Goal: Communication & Community: Answer question/provide support

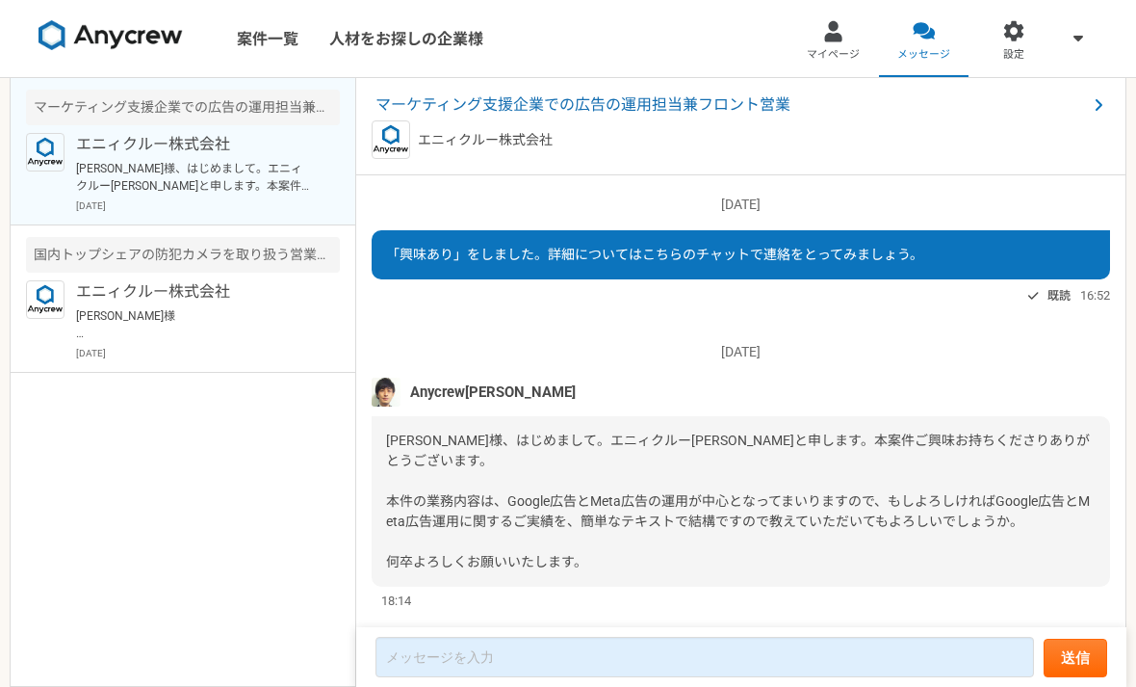
click at [740, 107] on span "マーケティング支援企業での広告の運用担当兼フロント営業" at bounding box center [732, 104] width 712 height 23
click at [724, 106] on span "マーケティング支援企業での広告の運用担当兼フロント営業" at bounding box center [732, 104] width 712 height 23
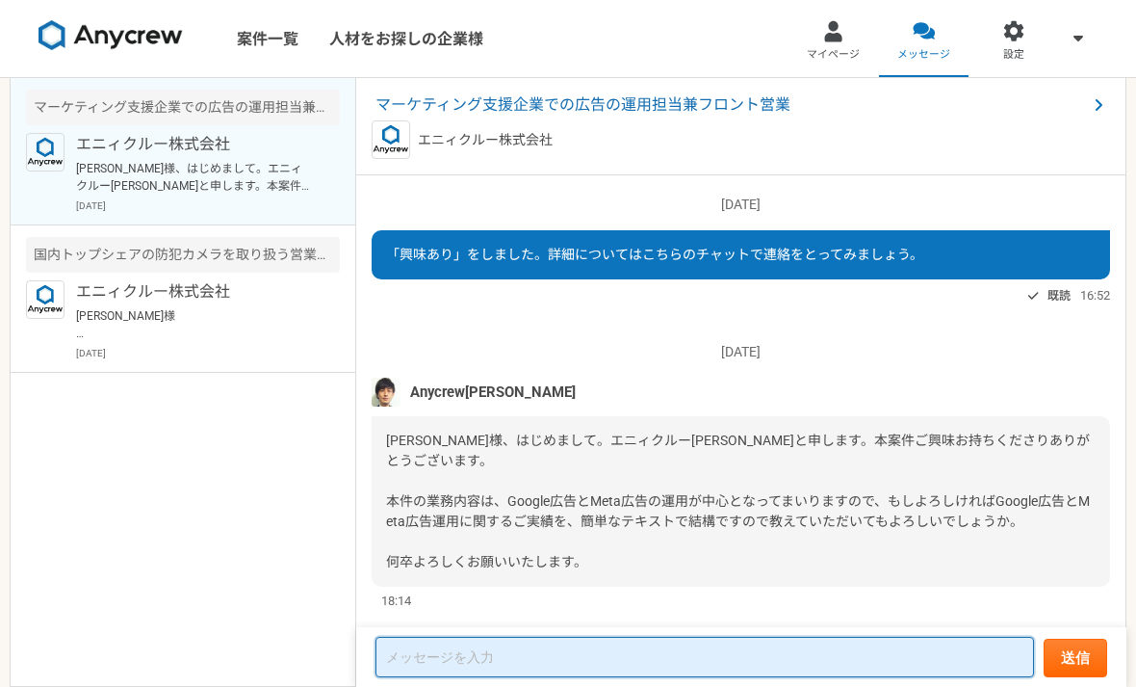
click at [767, 652] on textarea at bounding box center [705, 657] width 659 height 40
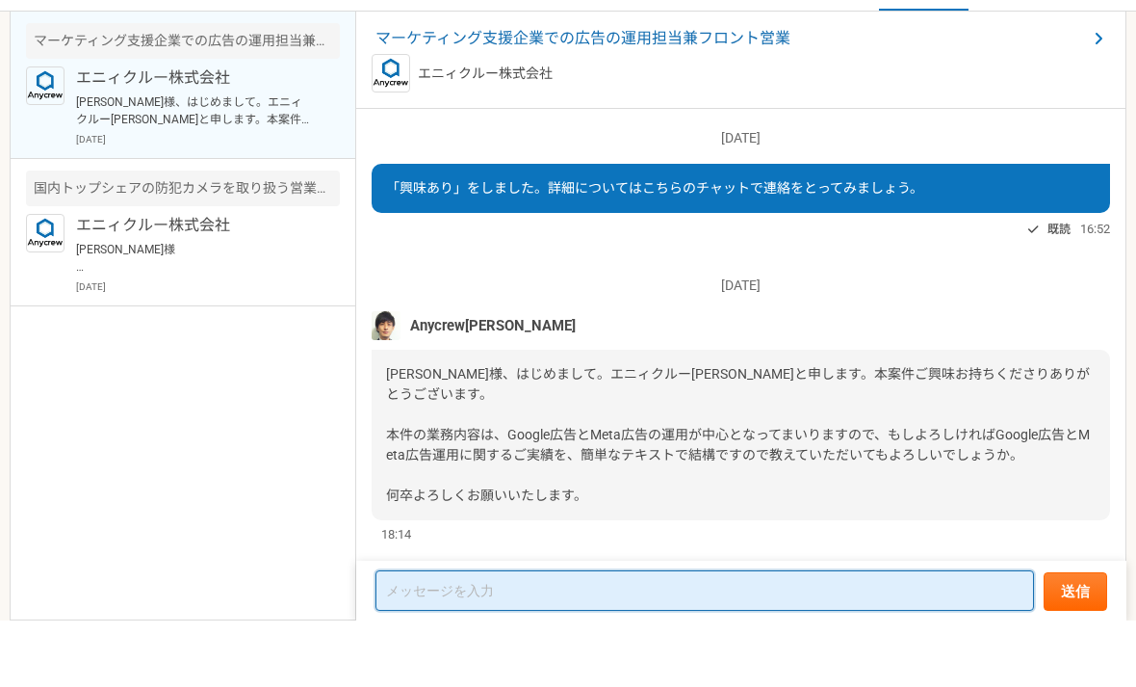
paste textarea "loremi dol sitametconsectetu。 adip。 elitseddoe、TemporincIdiduntutlaboreetd、magn…"
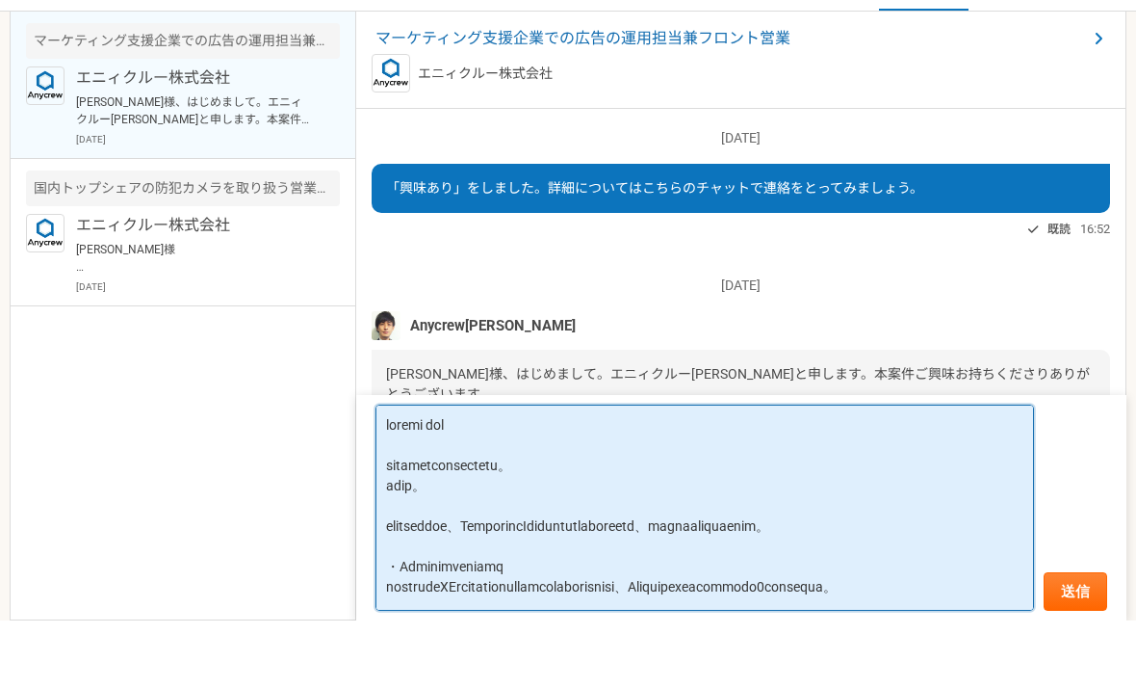
scroll to position [0, 0]
type textarea "loremi dol sitametconsectetu。 adip。 elitseddoe、TemporincIdiduntutlaboreetd、magn…"
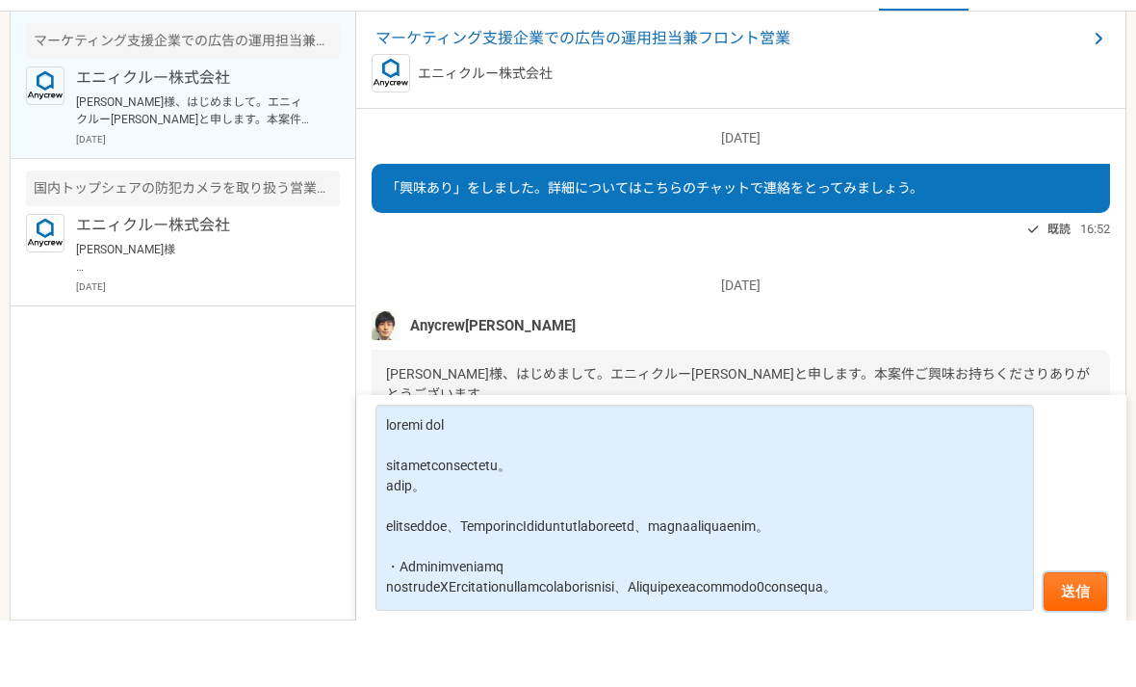
click at [1073, 639] on button "送信" at bounding box center [1076, 658] width 64 height 39
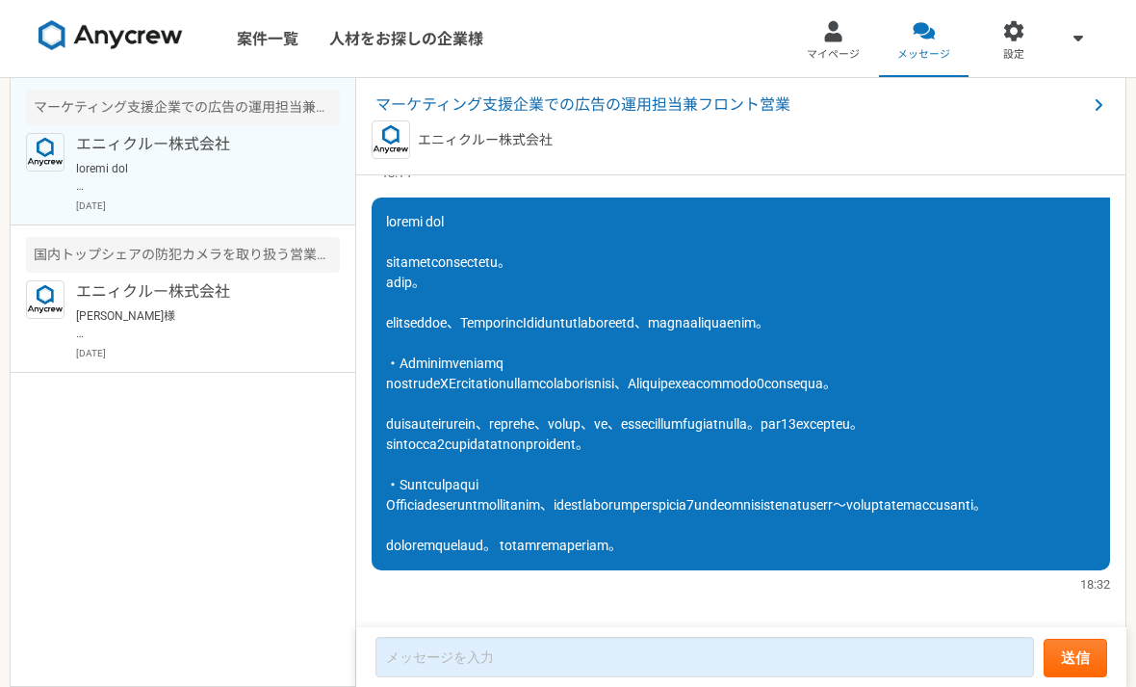
click at [241, 153] on p "エニィクルー株式会社" at bounding box center [195, 144] width 238 height 23
click at [279, 289] on p "エニィクルー株式会社" at bounding box center [195, 291] width 238 height 23
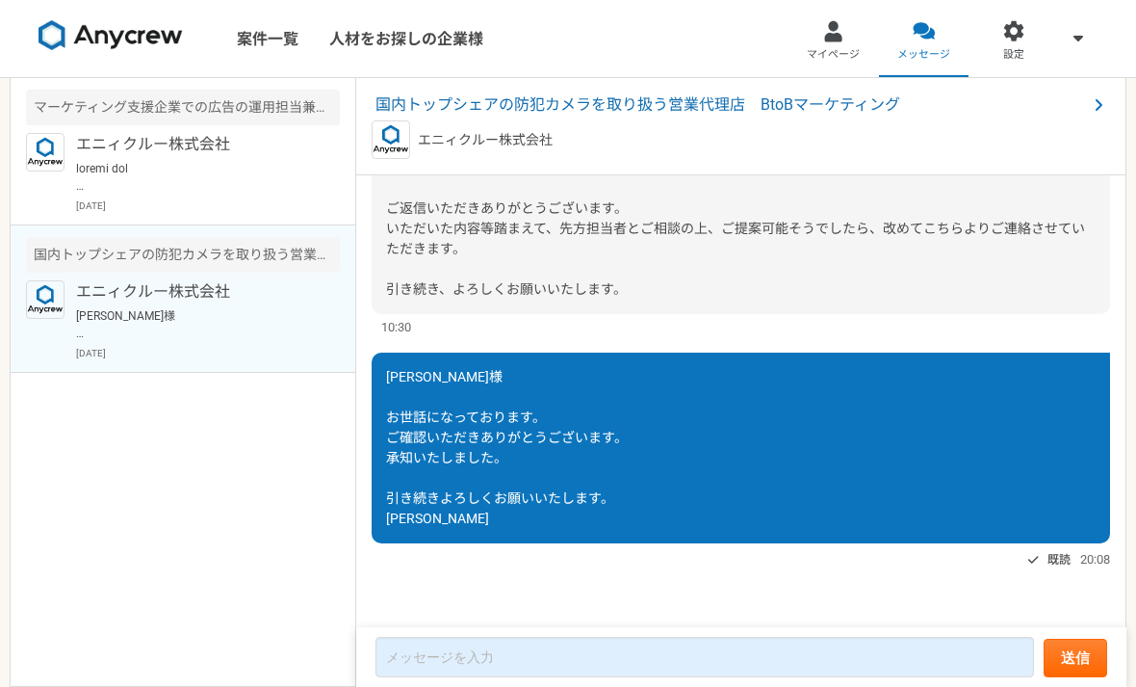
click at [260, 169] on p at bounding box center [195, 177] width 238 height 35
